Goal: Transaction & Acquisition: Purchase product/service

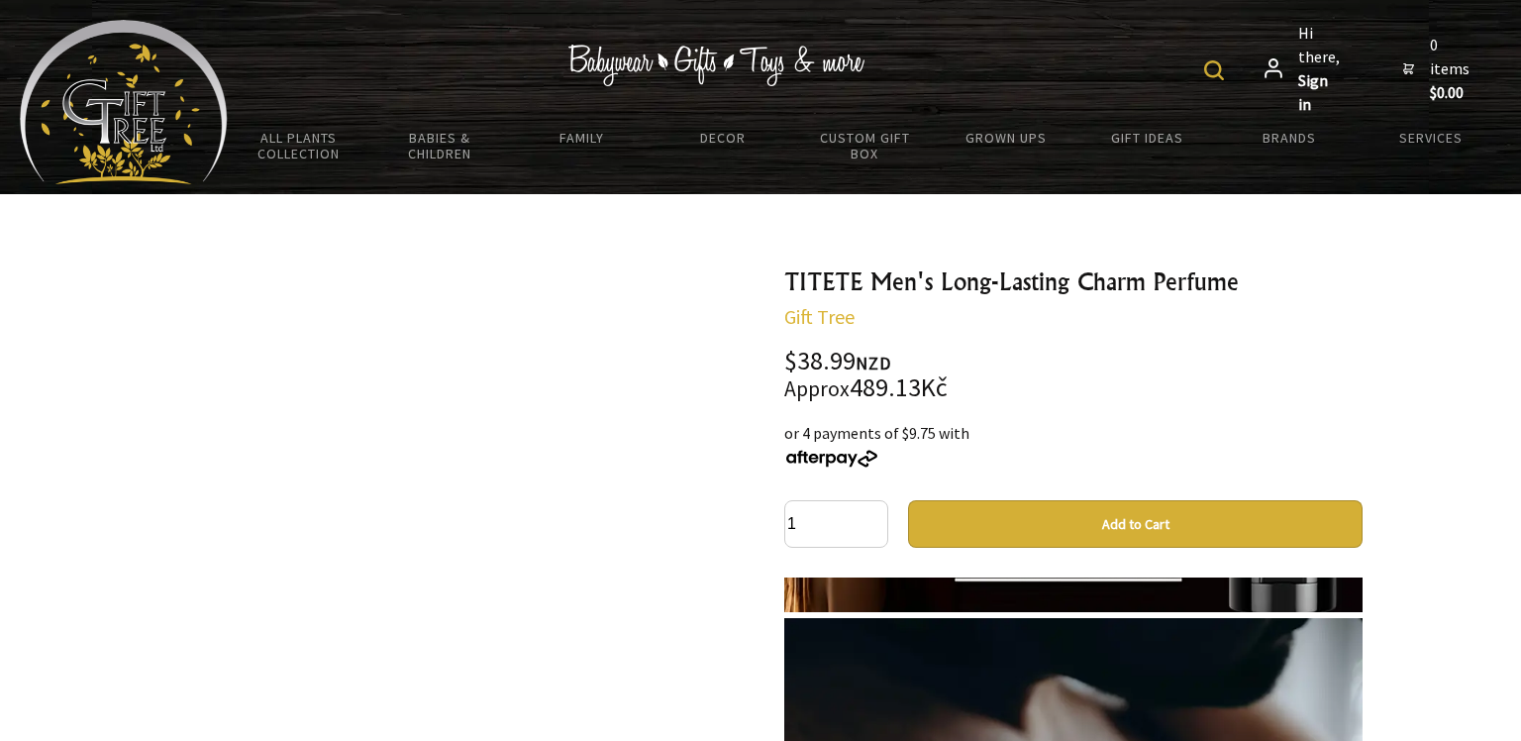
scroll to position [688, 0]
click at [1170, 548] on button "Add to Cart" at bounding box center [1135, 524] width 455 height 48
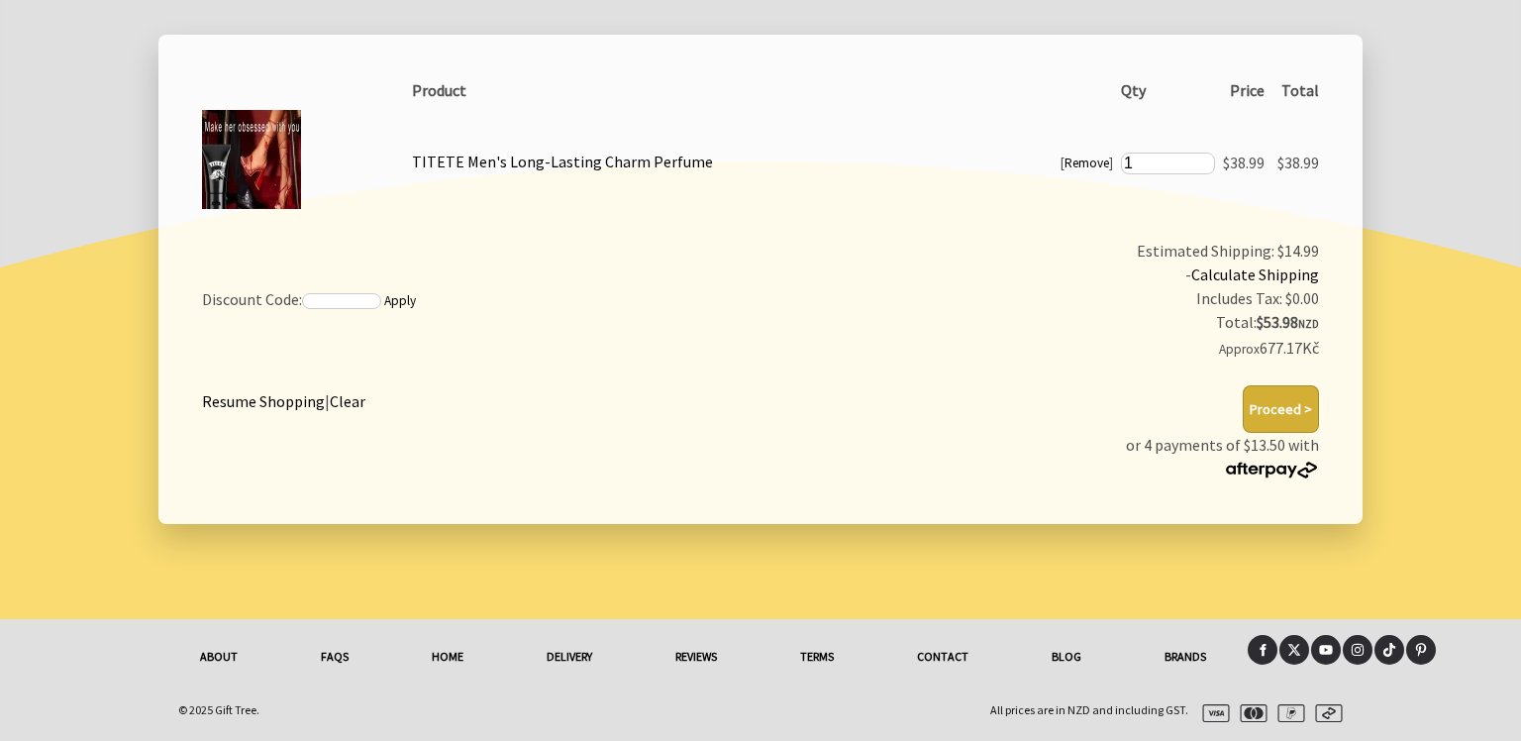
scroll to position [491, 0]
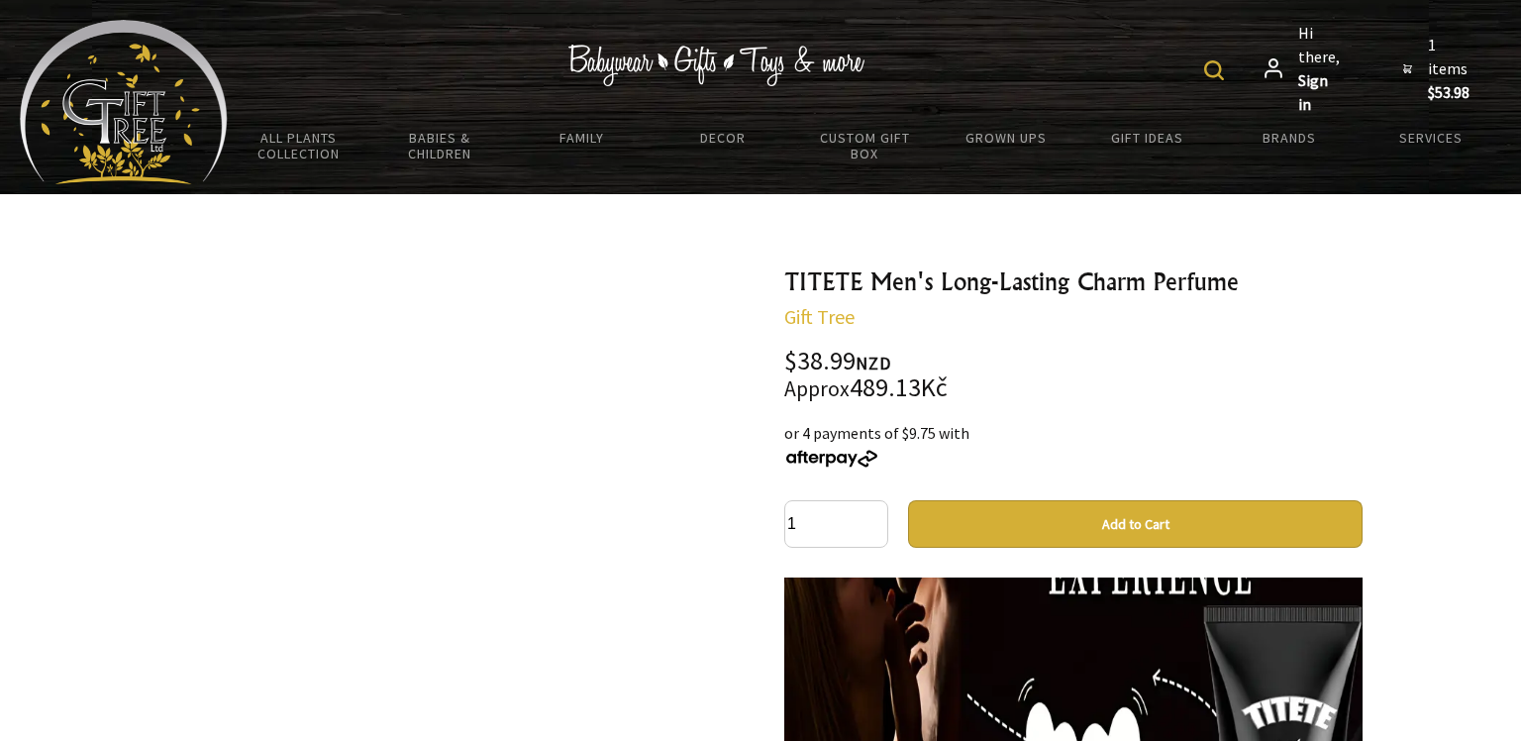
scroll to position [336, 0]
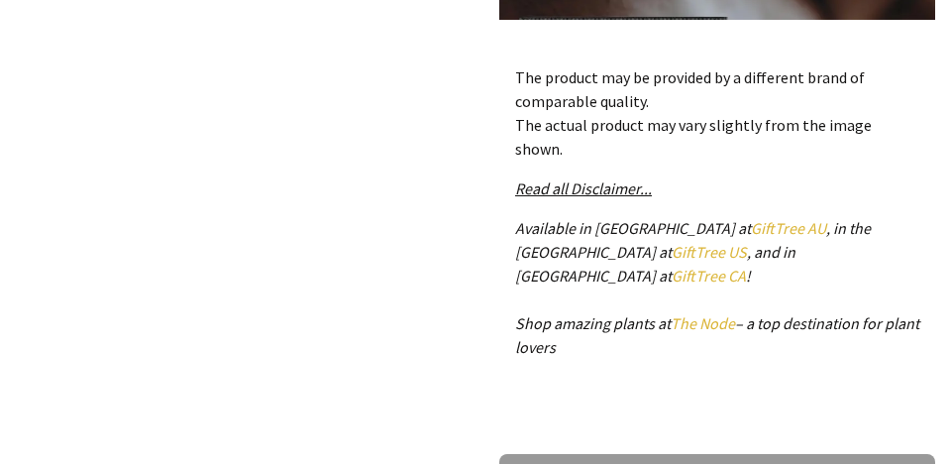
scroll to position [335, 0]
